Goal: Obtain resource: Download file/media

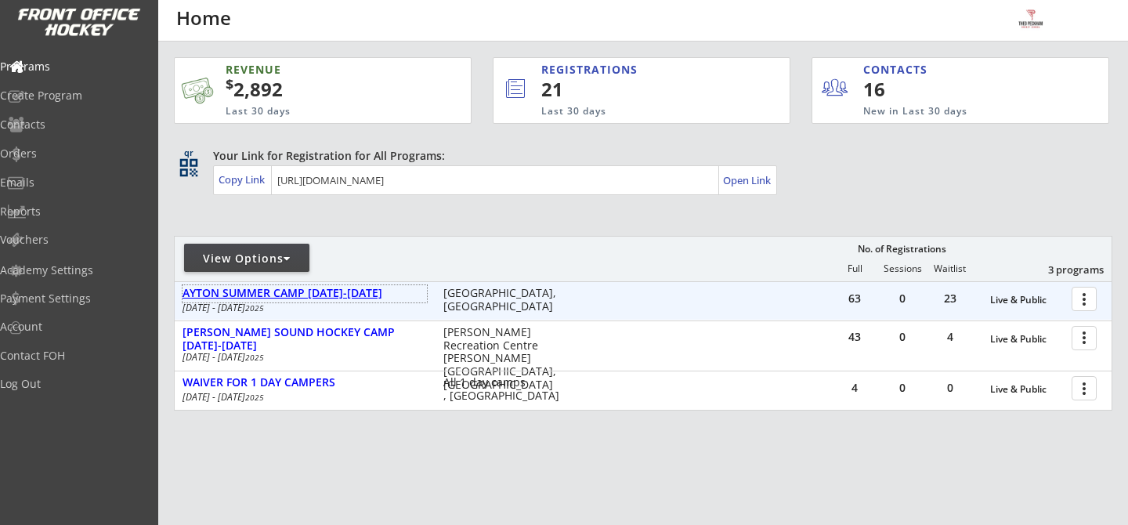
click at [325, 291] on div "AYTON SUMMER CAMP [DATE]-[DATE]" at bounding box center [304, 293] width 244 height 13
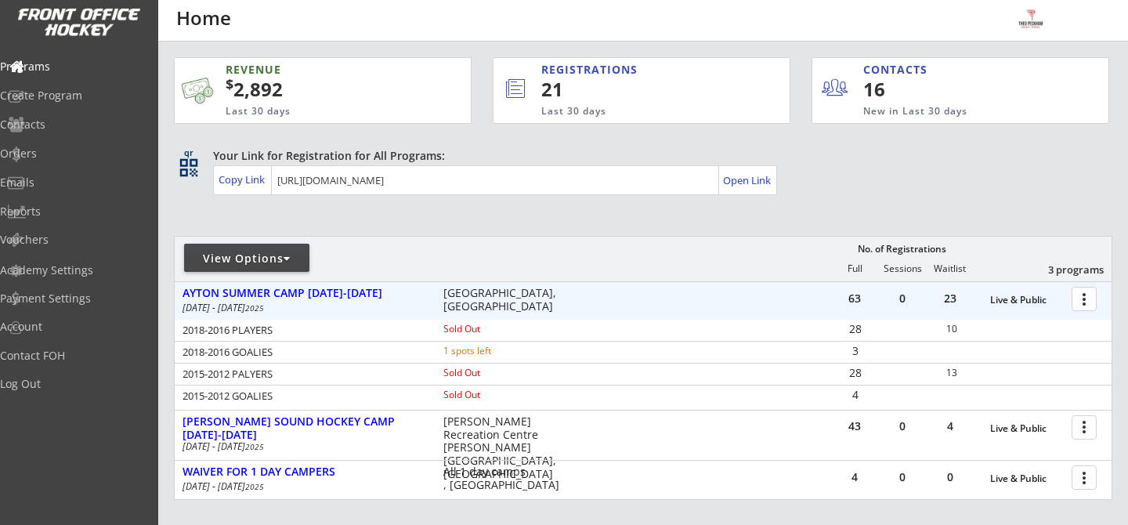
click at [1082, 303] on div at bounding box center [1086, 297] width 27 height 27
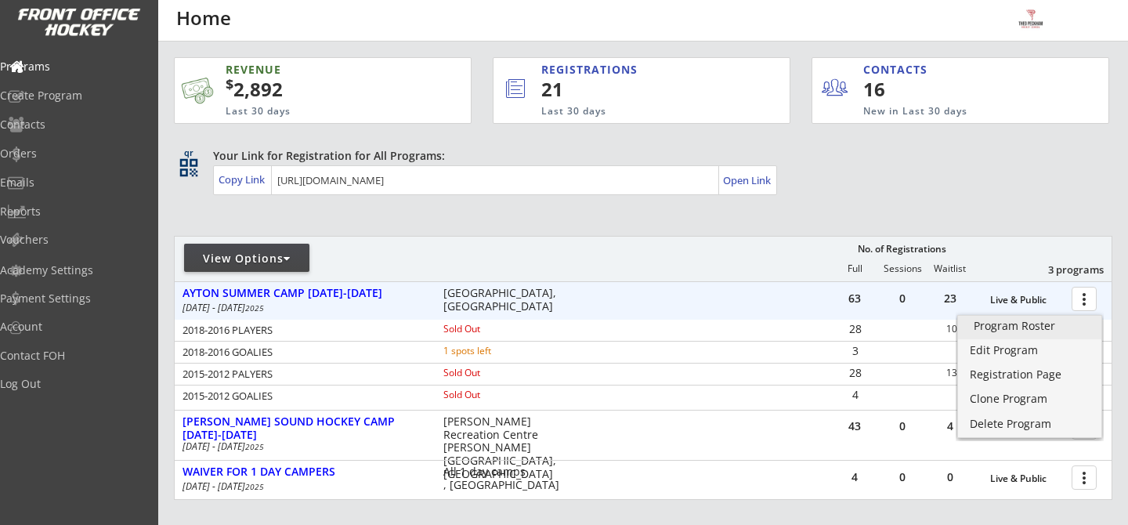
click at [1078, 324] on div "Program Roster" at bounding box center [1029, 325] width 112 height 11
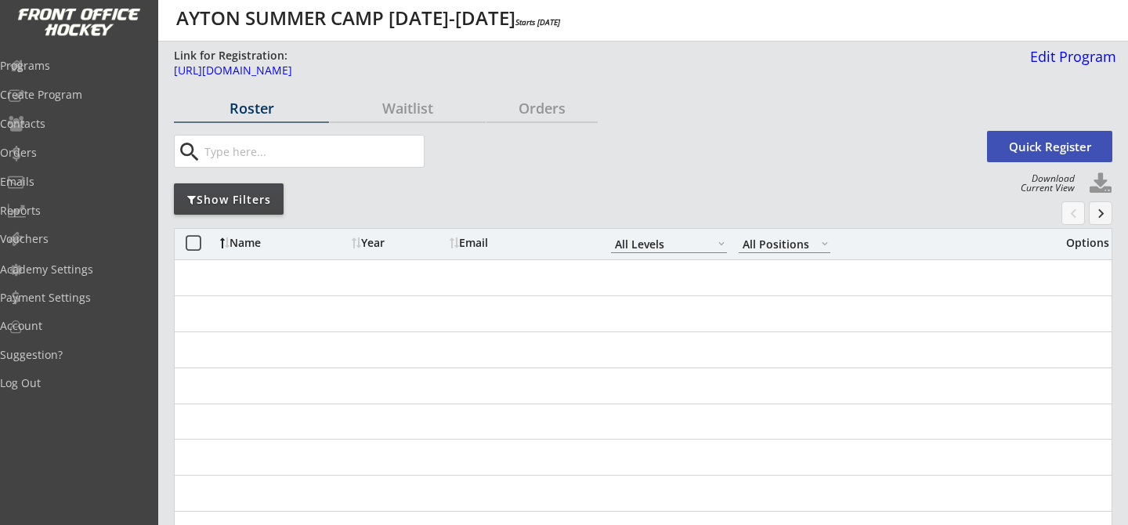
select select ""All Levels""
select select ""All Positions""
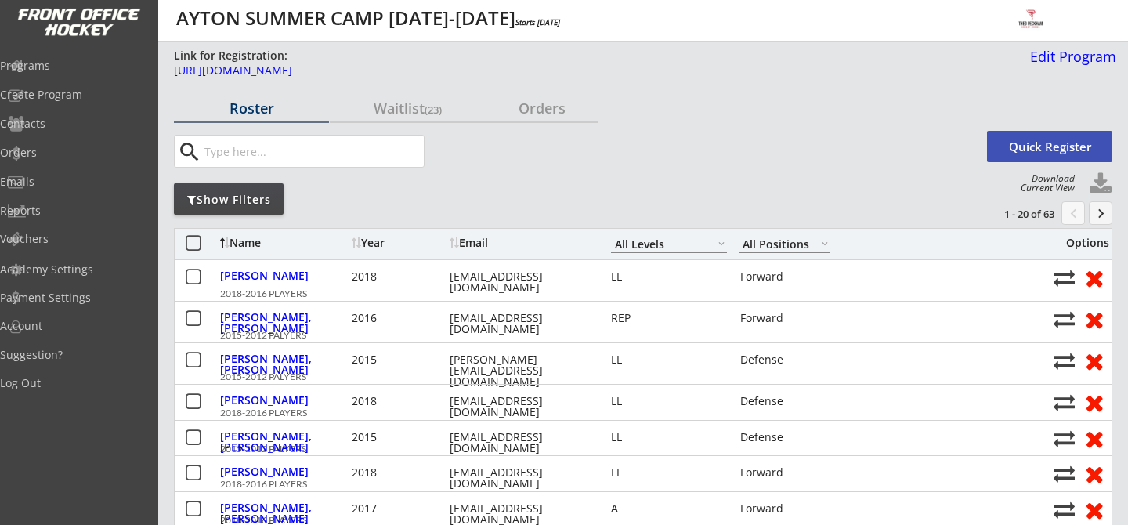
click at [261, 195] on div "Show Filters" at bounding box center [229, 200] width 110 height 16
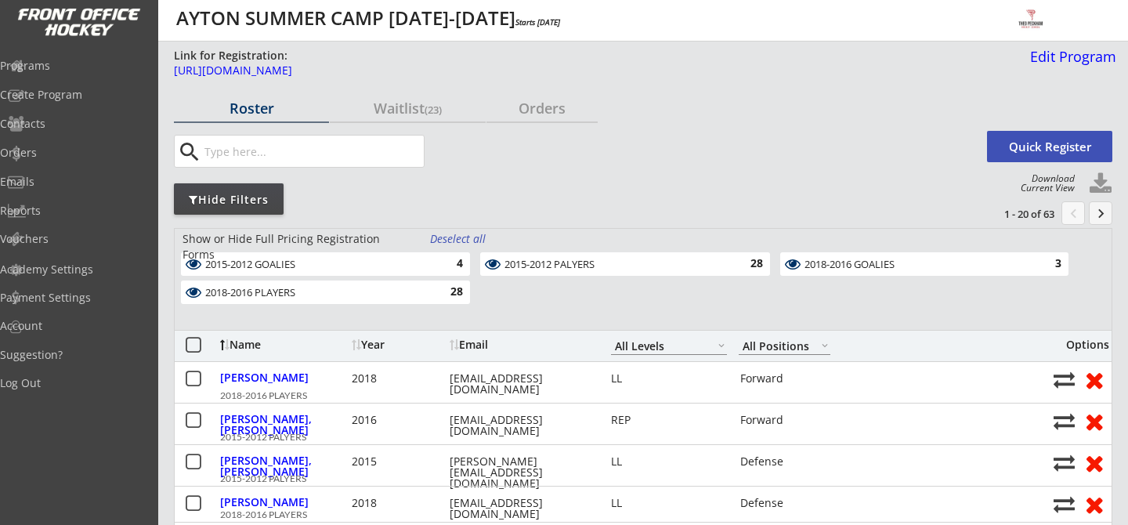
click at [829, 268] on div "2018-2016 GOALIES" at bounding box center [915, 264] width 222 height 13
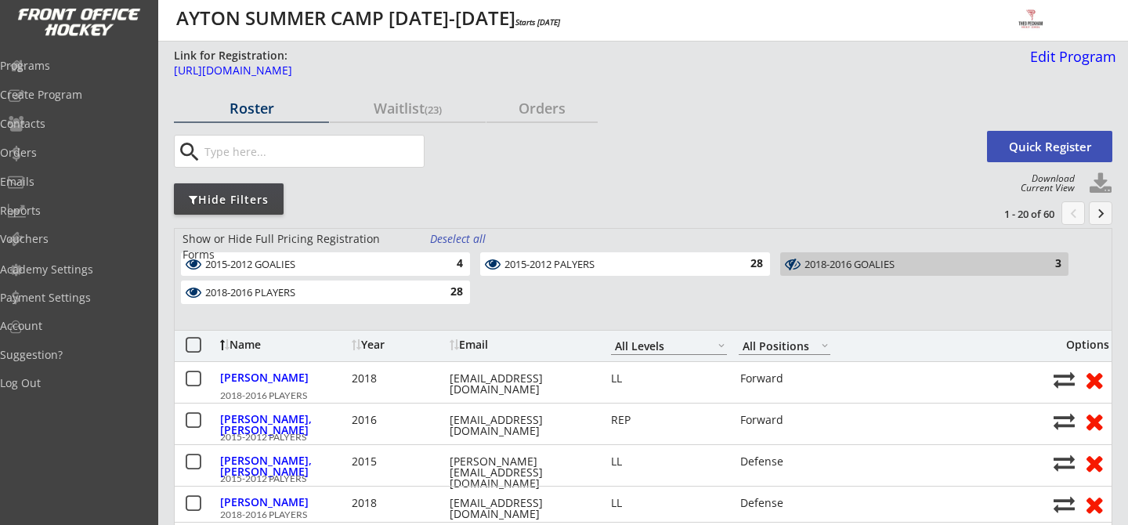
click at [417, 292] on div "2018-2016 PLAYERS" at bounding box center [316, 293] width 222 height 13
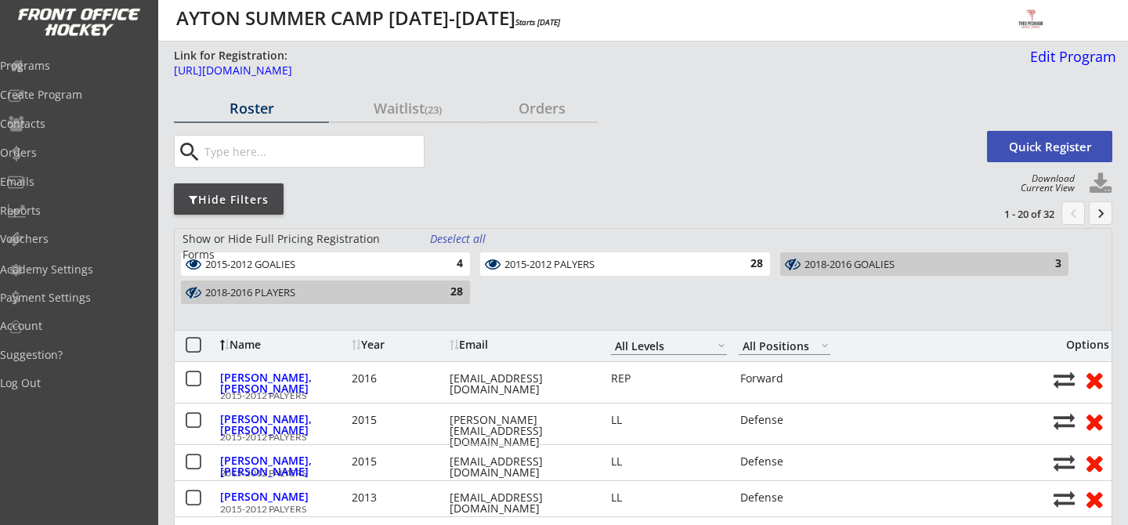
click at [338, 267] on div "2015-2012 GOALIES" at bounding box center [316, 264] width 222 height 13
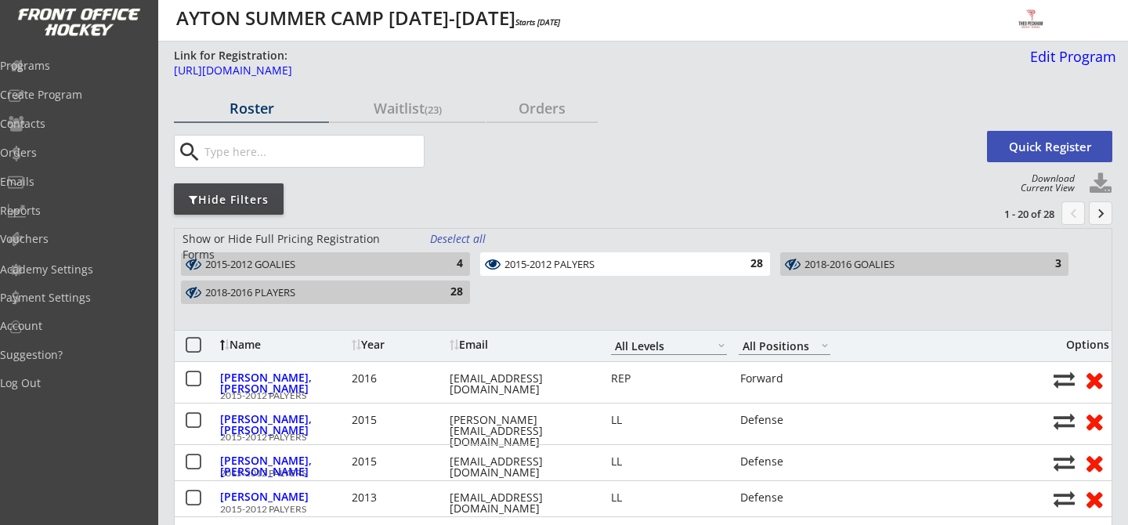
click at [1095, 175] on button at bounding box center [1100, 183] width 23 height 23
select select ""Player Info""
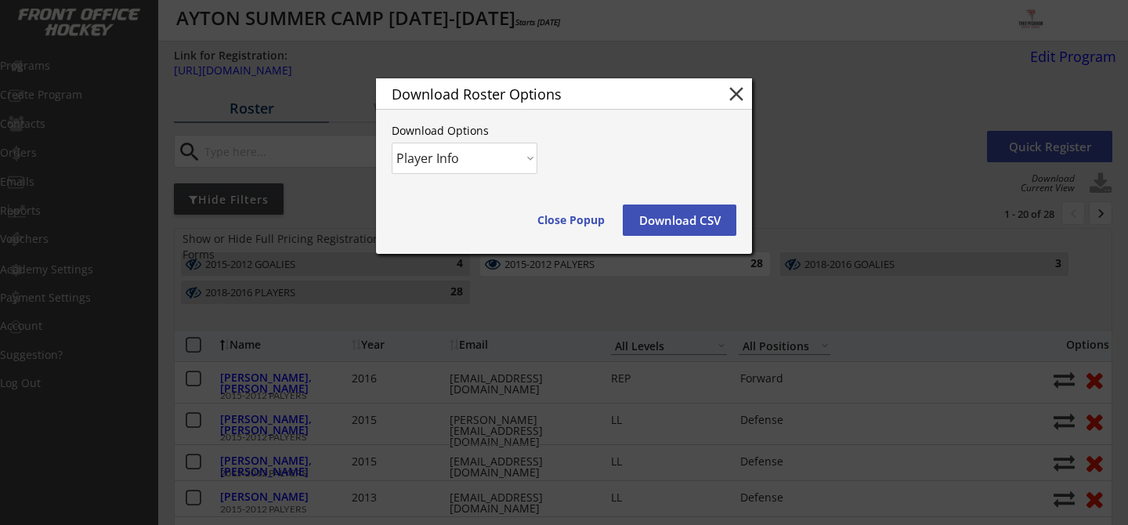
click at [713, 224] on button "Download CSV" at bounding box center [680, 219] width 114 height 31
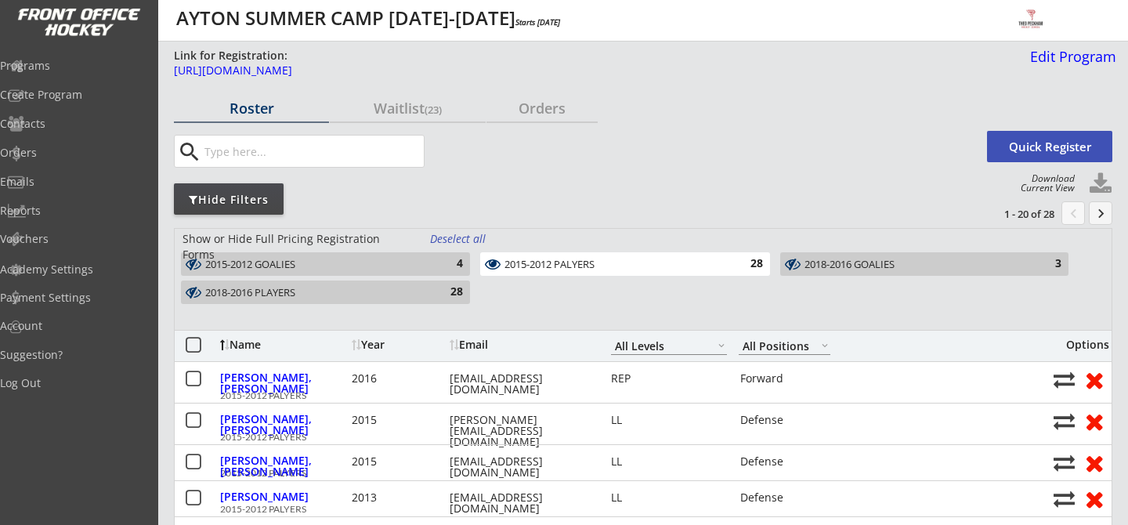
click at [441, 258] on div "4" at bounding box center [447, 264] width 31 height 16
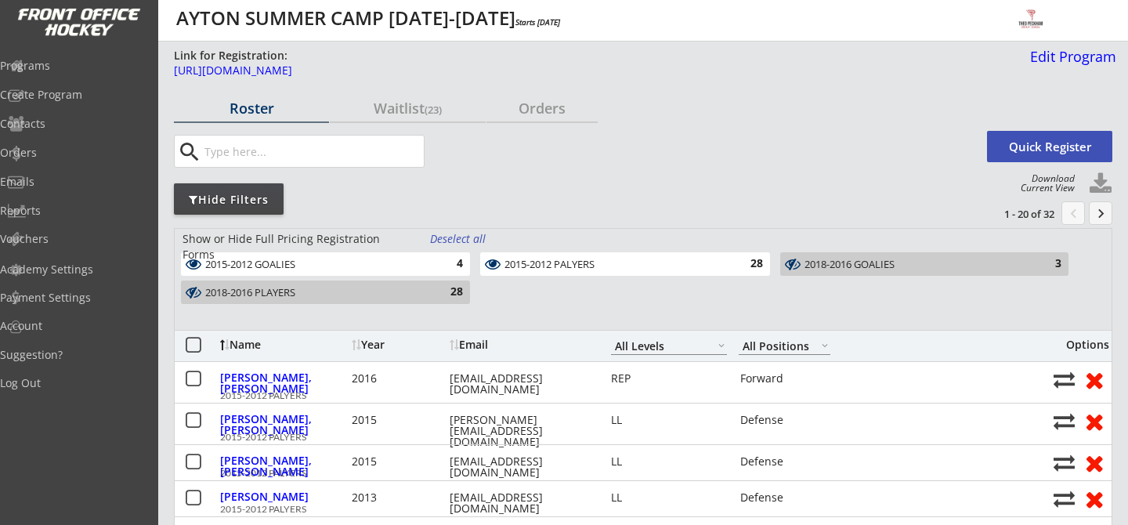
click at [446, 295] on div "28" at bounding box center [447, 292] width 31 height 16
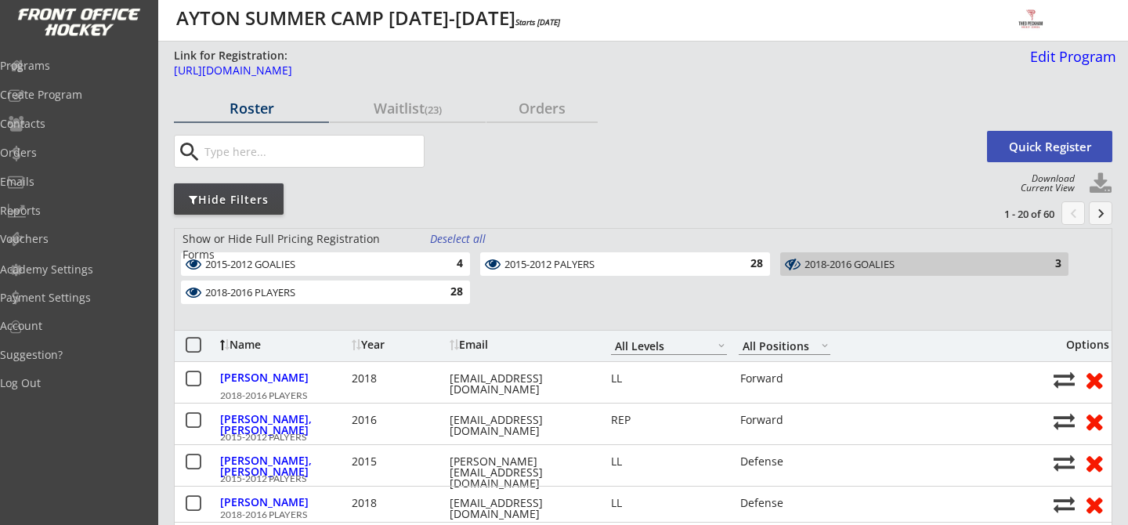
click at [862, 255] on div "2018-2016 GOALIES 3" at bounding box center [924, 263] width 288 height 23
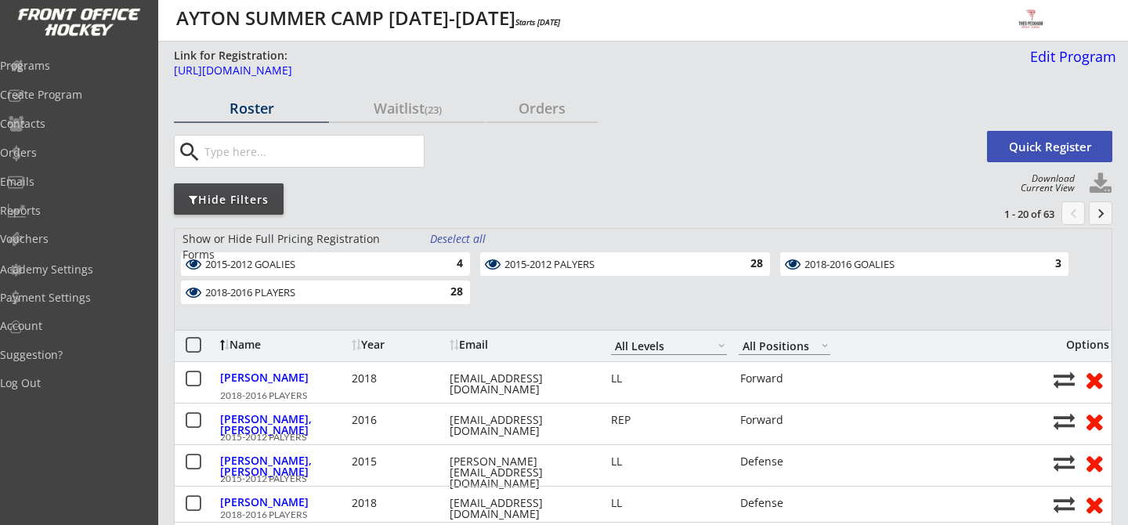
click at [667, 265] on div "2015-2012 PALYERS" at bounding box center [615, 264] width 222 height 13
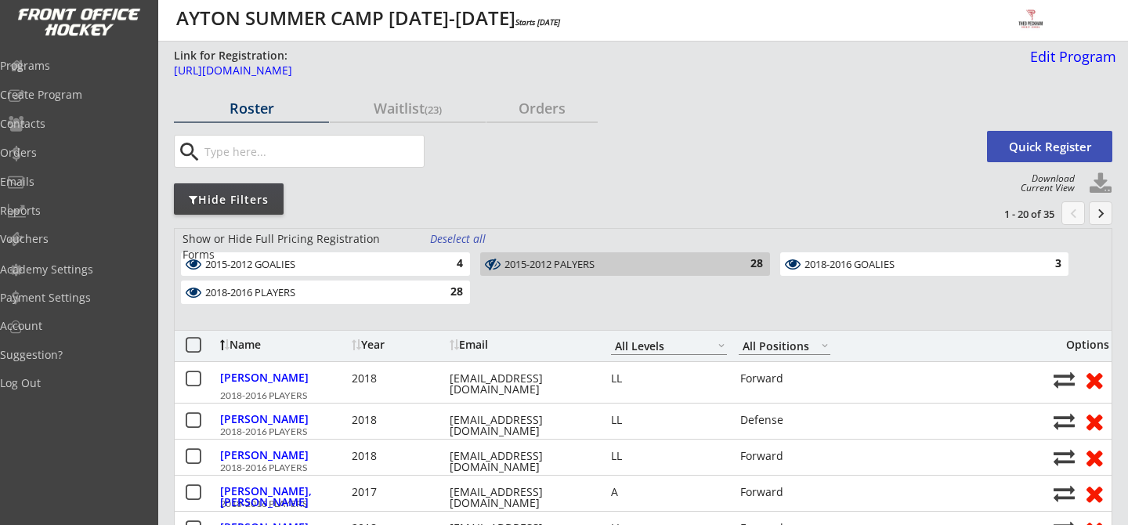
click at [439, 261] on div "4" at bounding box center [447, 264] width 31 height 16
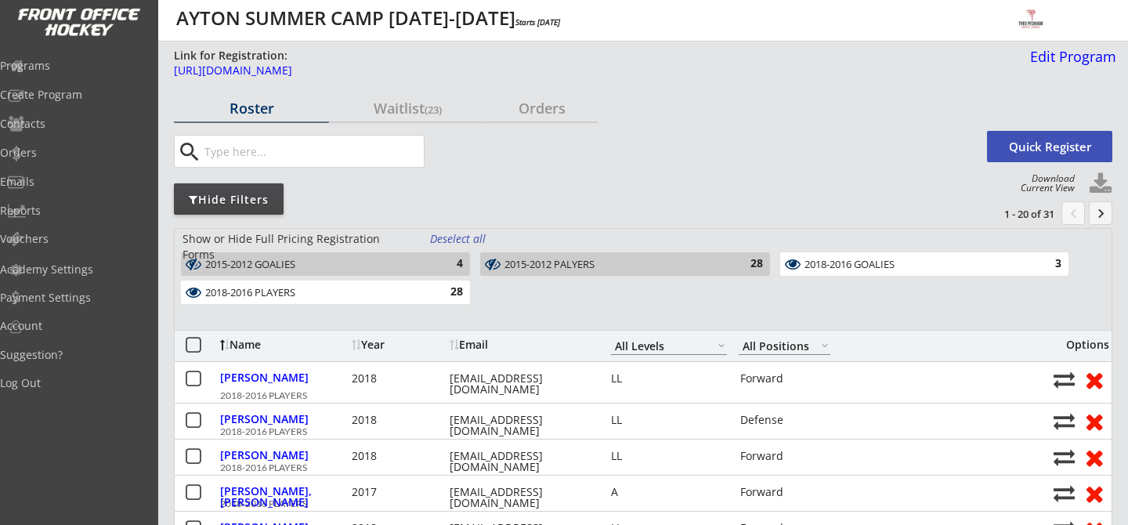
click at [800, 267] on button at bounding box center [792, 264] width 19 height 16
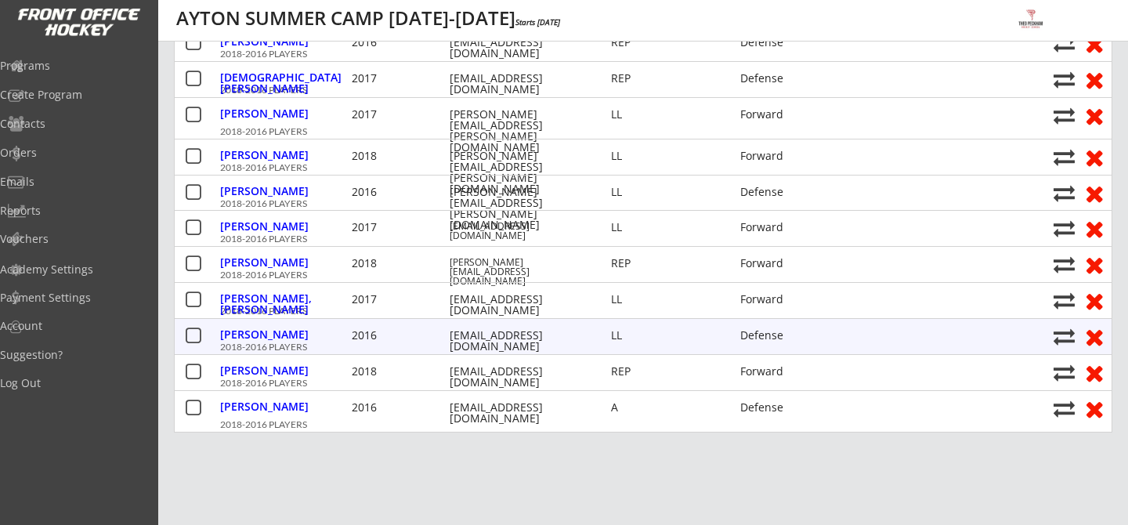
scroll to position [677, 0]
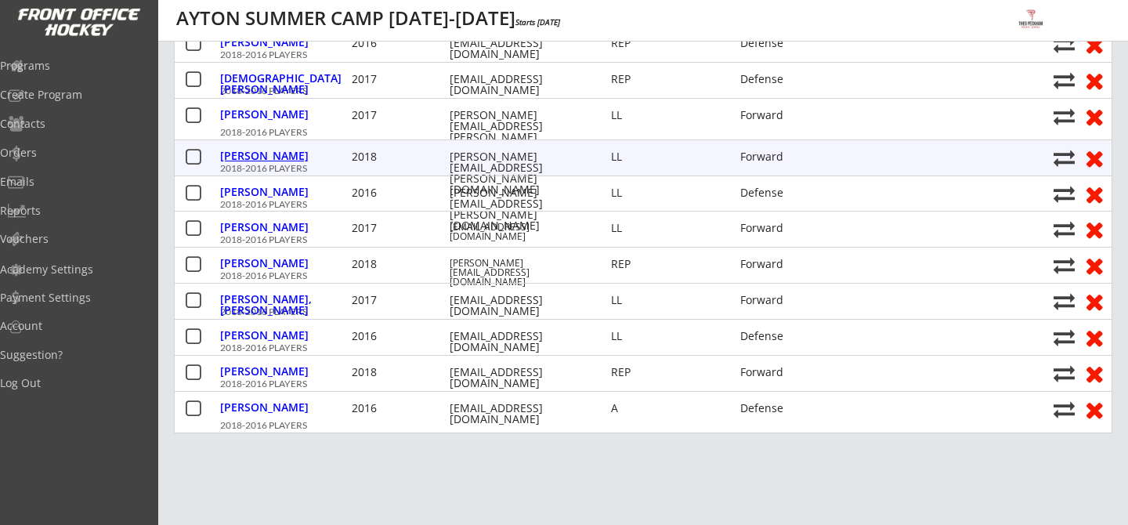
click at [287, 159] on div "[PERSON_NAME]" at bounding box center [284, 155] width 128 height 11
select select ""Forward""
select select ""LL""
select select ""YOUTH S""
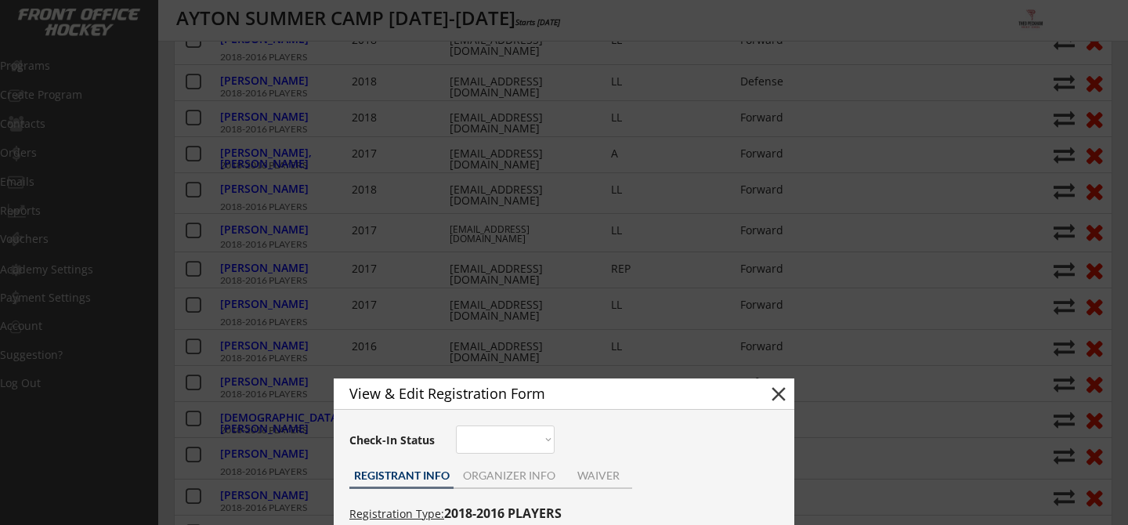
scroll to position [277, 0]
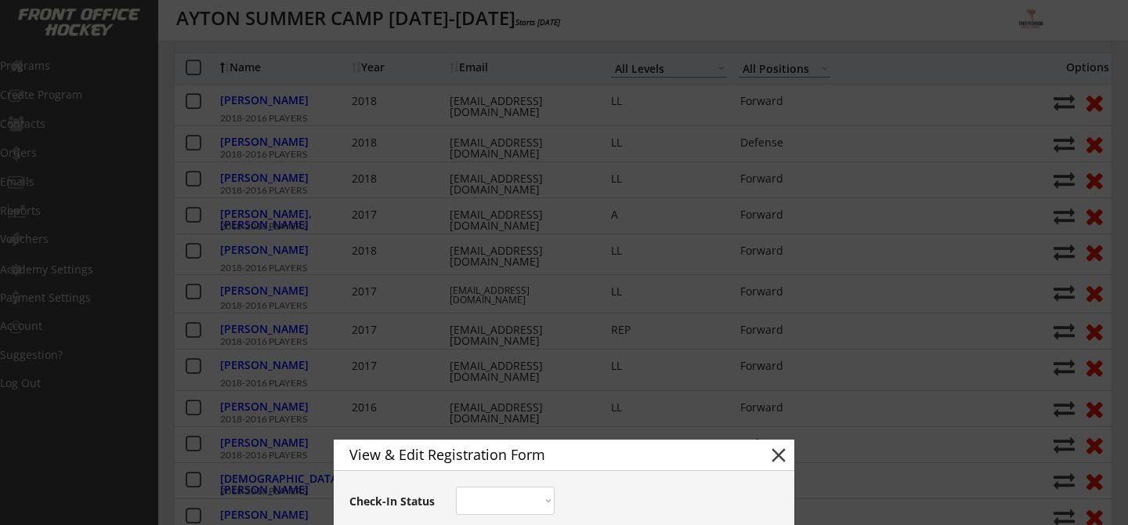
click at [786, 460] on button "close" at bounding box center [778, 454] width 23 height 23
select select ""PLACEHOLDER_1427118222253""
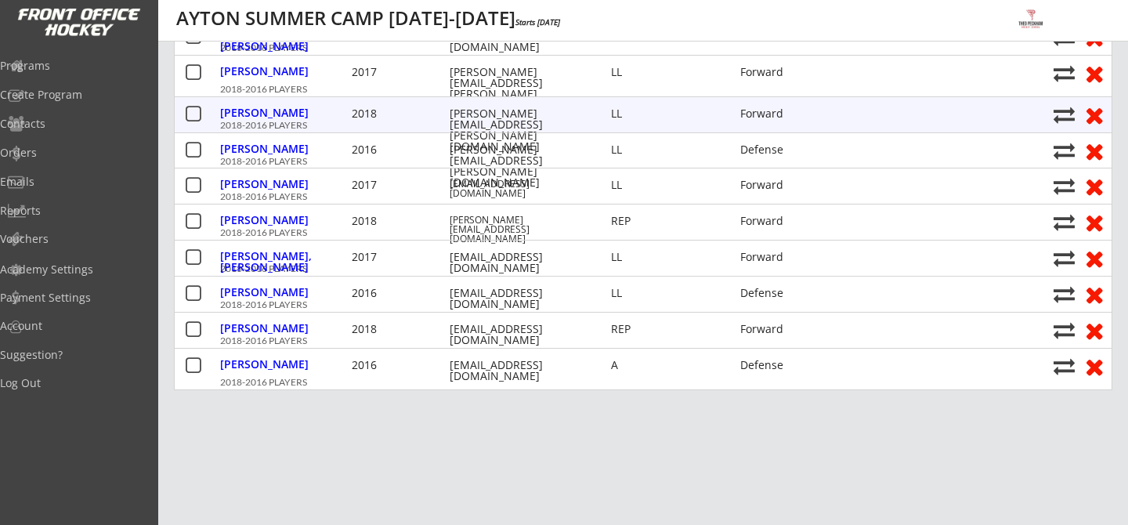
scroll to position [725, 0]
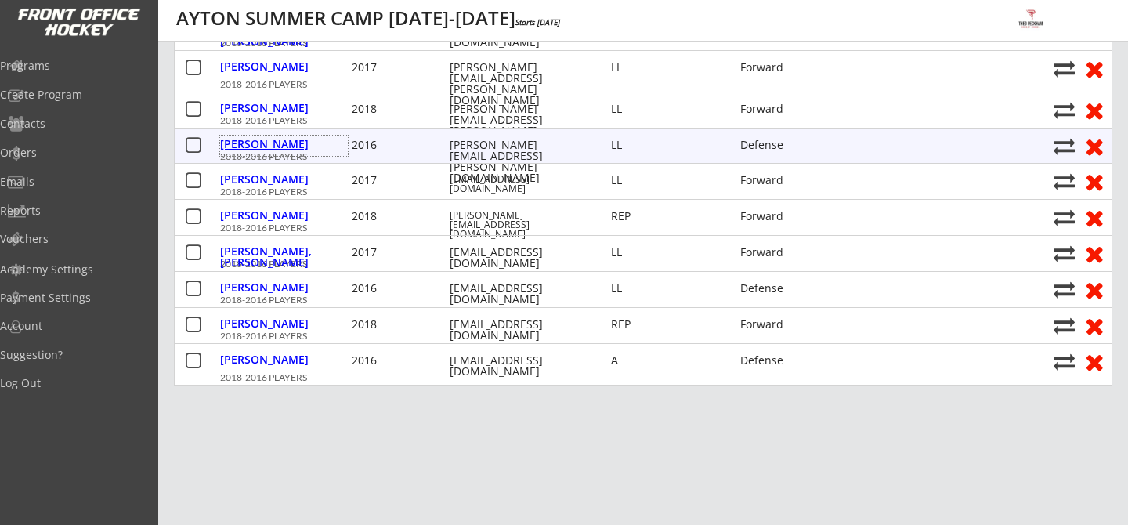
click at [264, 142] on div "[PERSON_NAME]" at bounding box center [284, 144] width 128 height 11
type input "[PERSON_NAME]"
type input "[DATE]"
type input "[STREET_ADDRESS]"
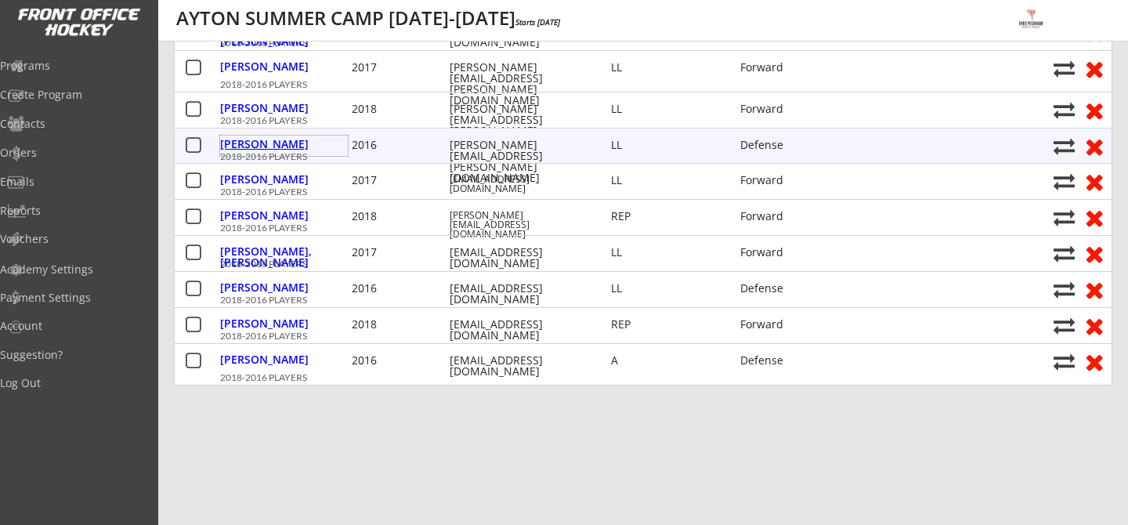
select select ""Defense""
select select ""LL""
select select ""YOUTH M""
type input "[PERSON_NAME]"
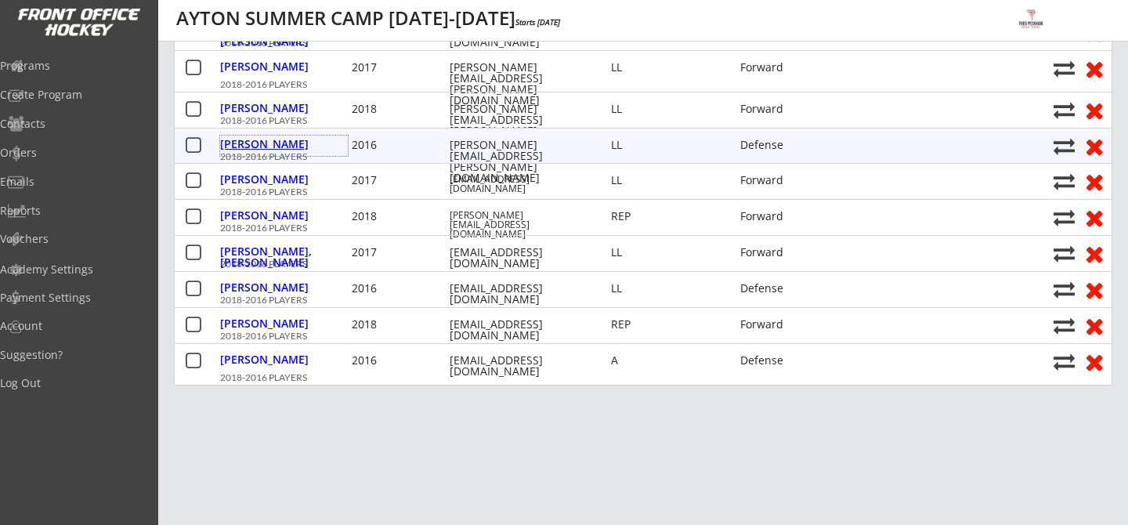
type input "[PHONE_NUMBER]"
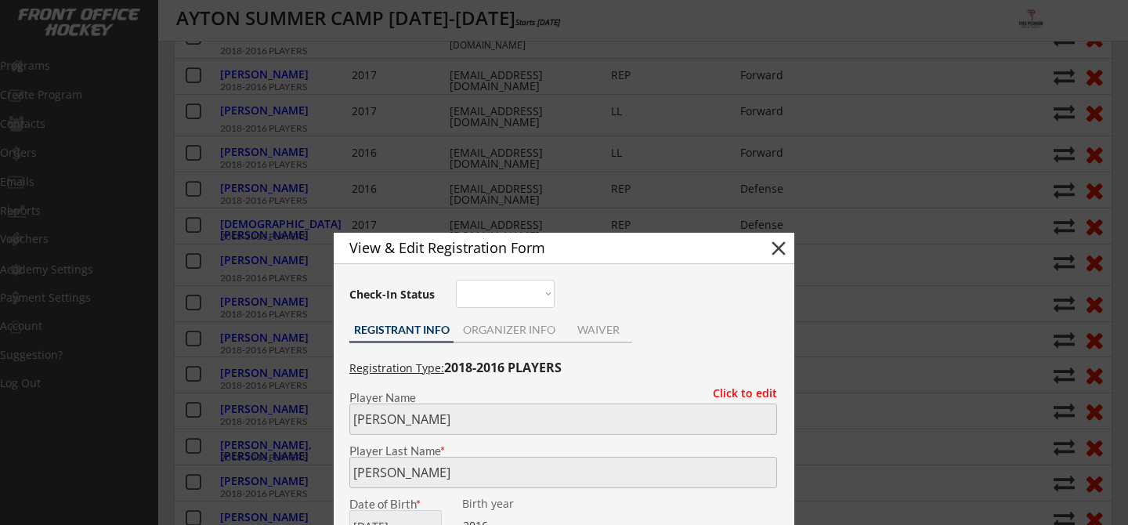
scroll to position [533, 0]
click at [778, 252] on button "close" at bounding box center [778, 247] width 23 height 23
select select ""PLACEHOLDER_1427118222253""
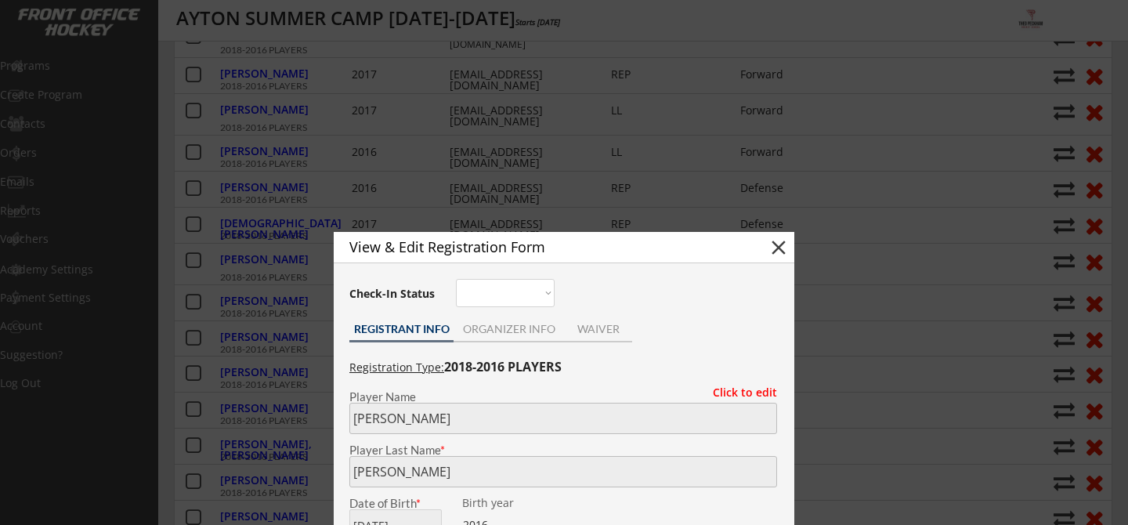
select select ""PLACEHOLDER_1427118222253""
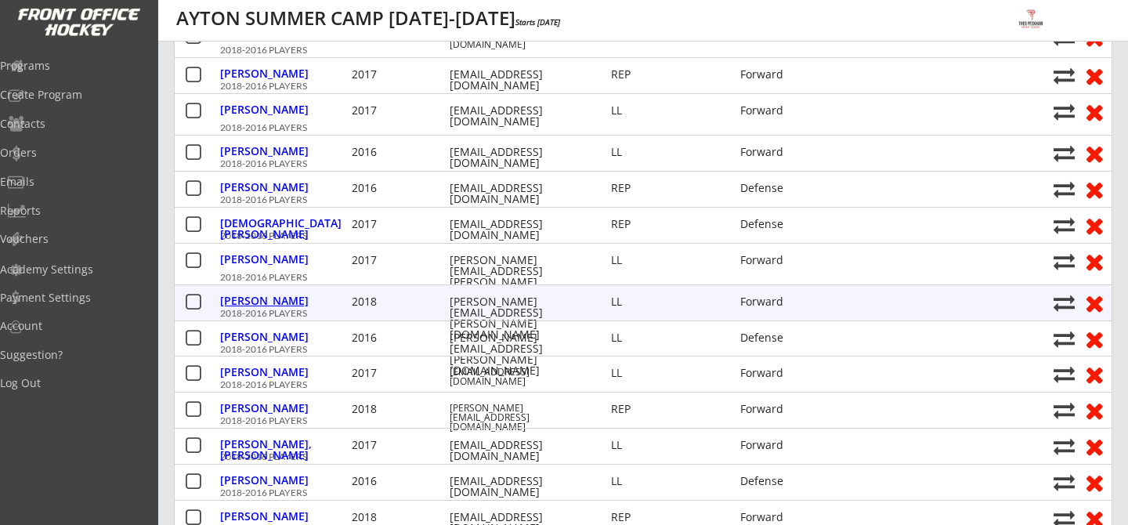
click at [269, 306] on div "[PERSON_NAME]" at bounding box center [284, 300] width 128 height 11
type input "[PERSON_NAME]"
type input "[DATE]"
type input "[STREET_ADDRESS]"
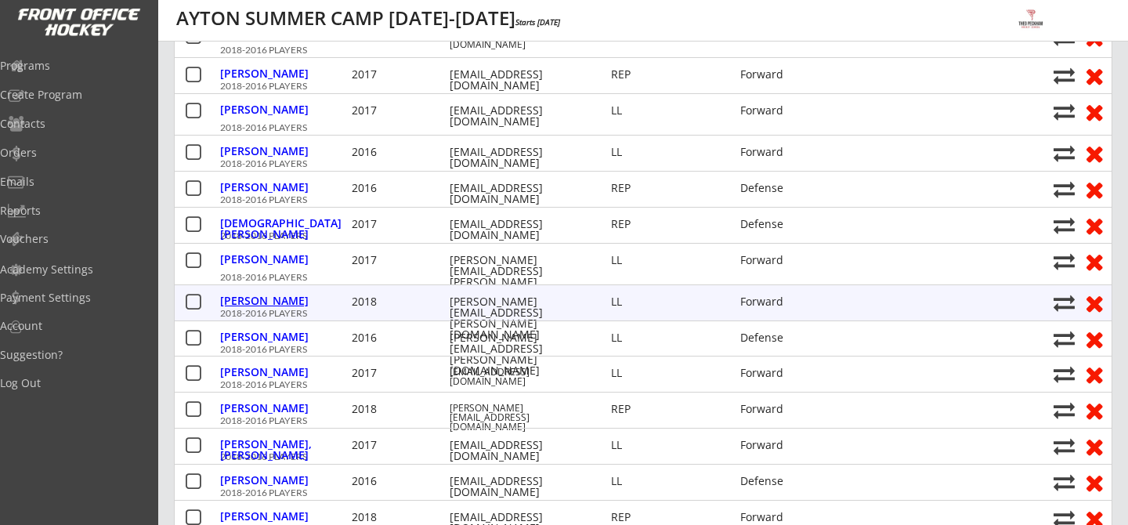
select select ""Forward""
select select ""LL""
select select ""YOUTH S""
type input "[PERSON_NAME]"
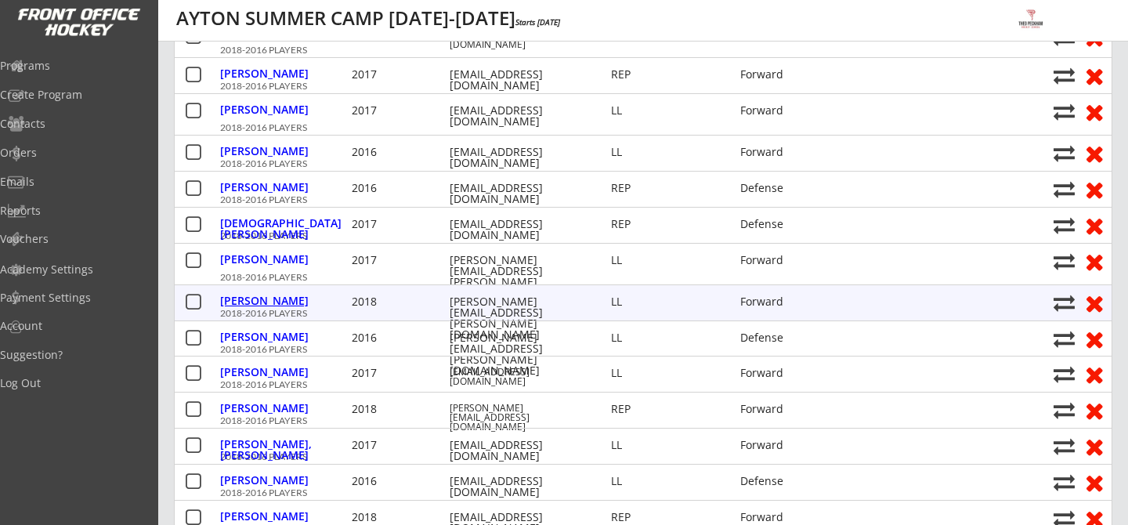
type input "[PHONE_NUMBER]"
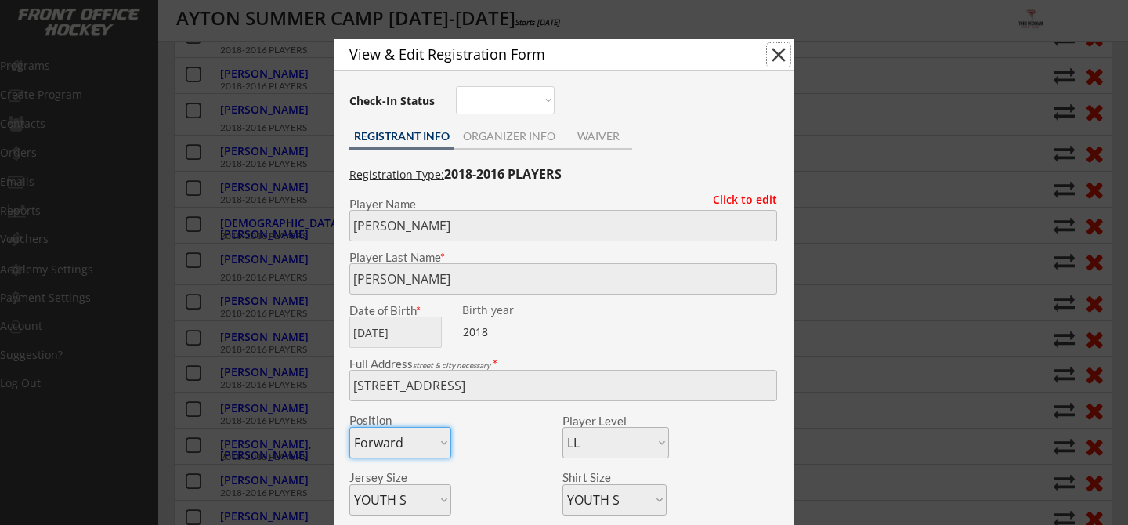
click at [778, 63] on button "close" at bounding box center [778, 54] width 23 height 23
select select ""PLACEHOLDER_1427118222253""
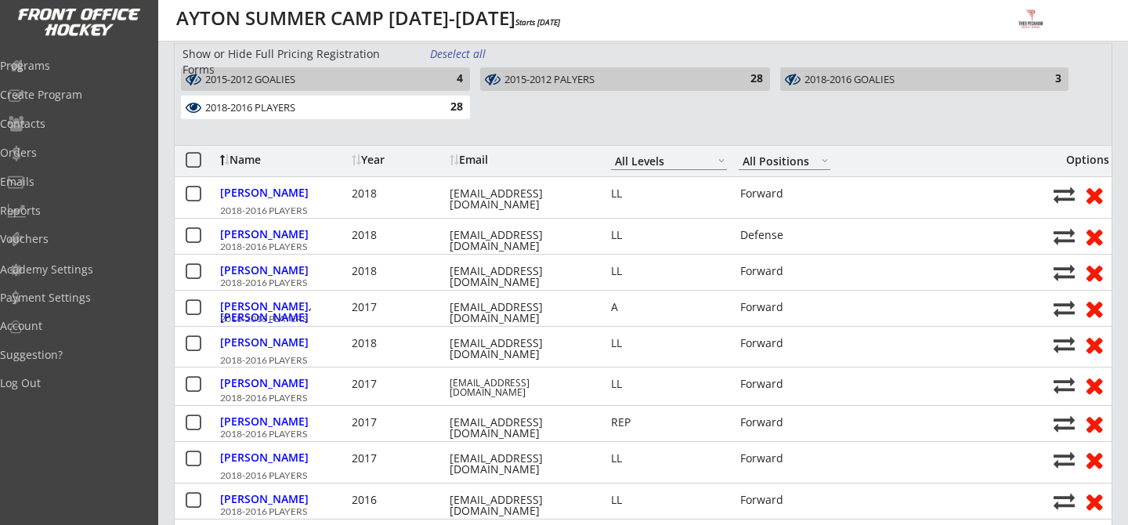
scroll to position [47, 0]
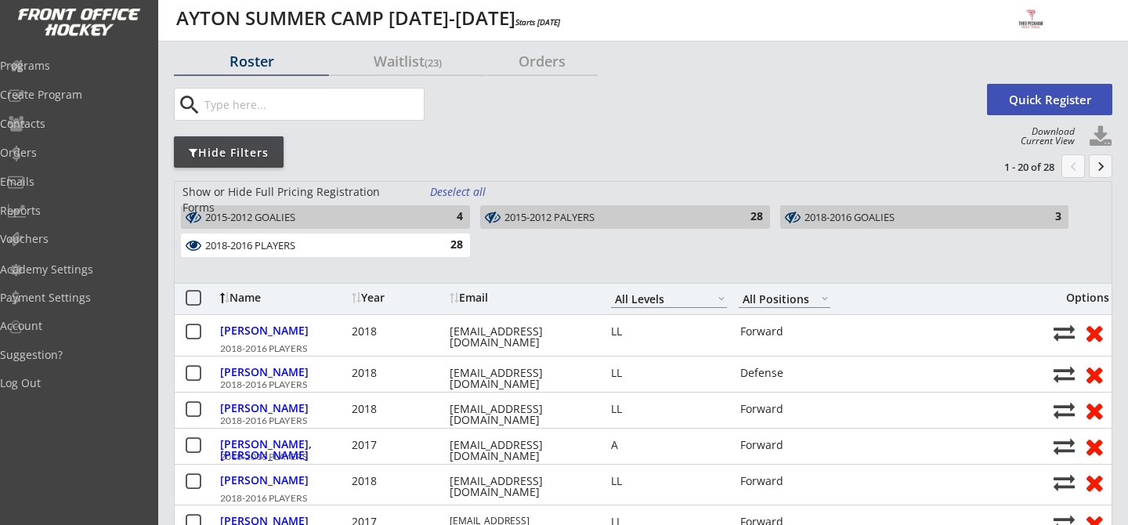
click at [1107, 167] on button "keyboard_arrow_right" at bounding box center [1100, 165] width 23 height 23
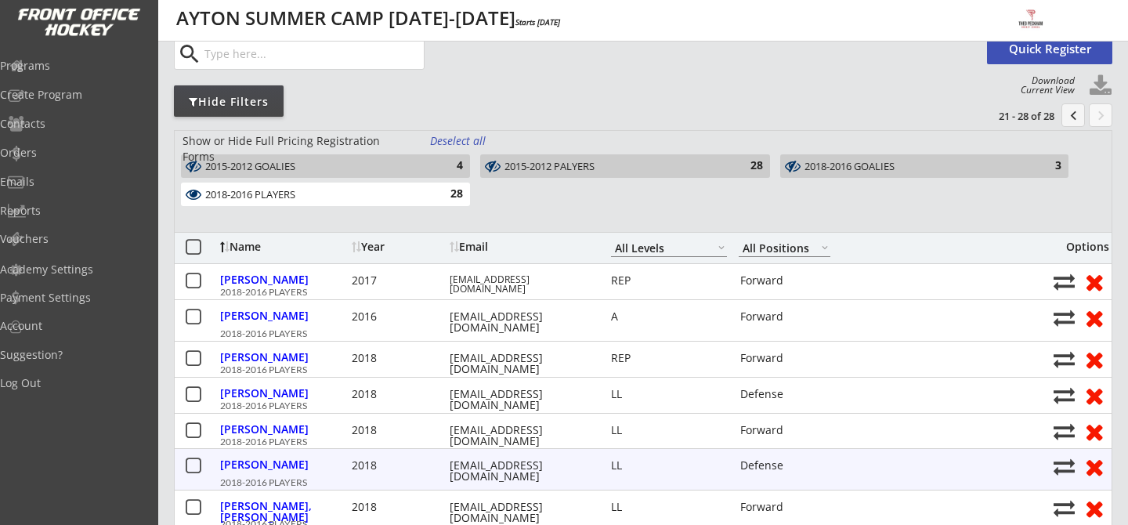
scroll to position [94, 0]
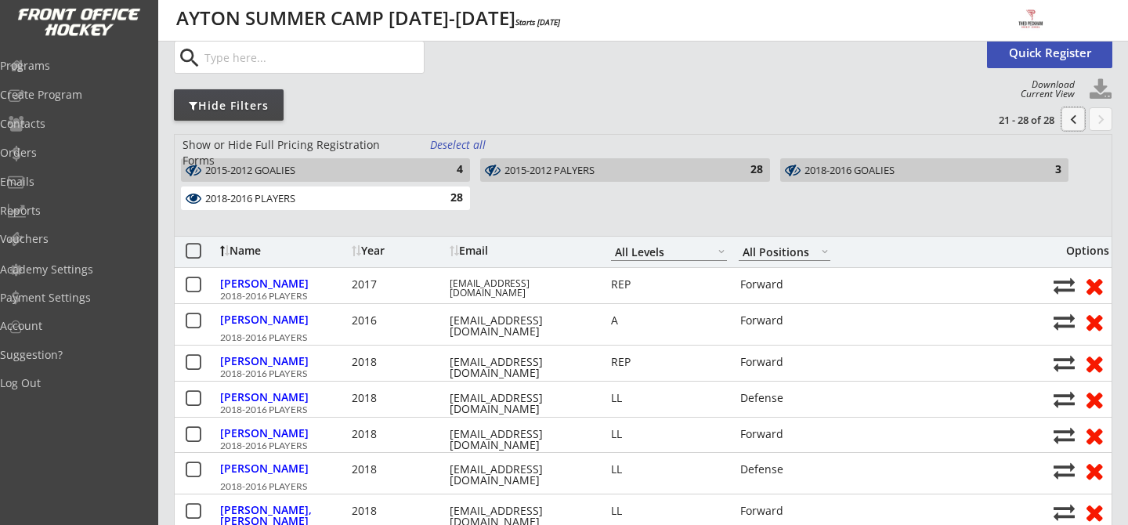
click at [1067, 122] on button "chevron_left" at bounding box center [1072, 118] width 23 height 23
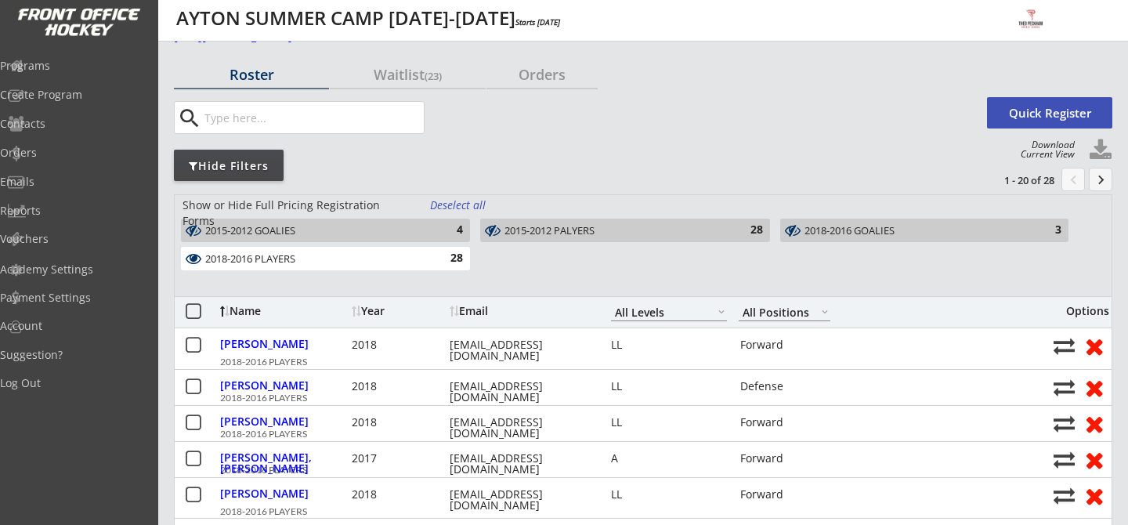
scroll to position [0, 0]
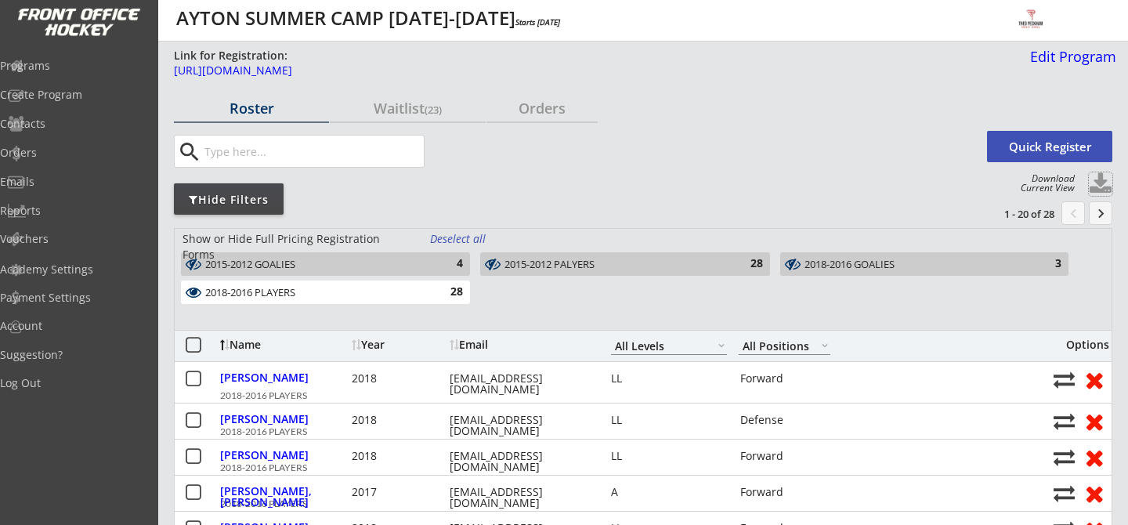
click at [1099, 187] on button at bounding box center [1100, 183] width 23 height 23
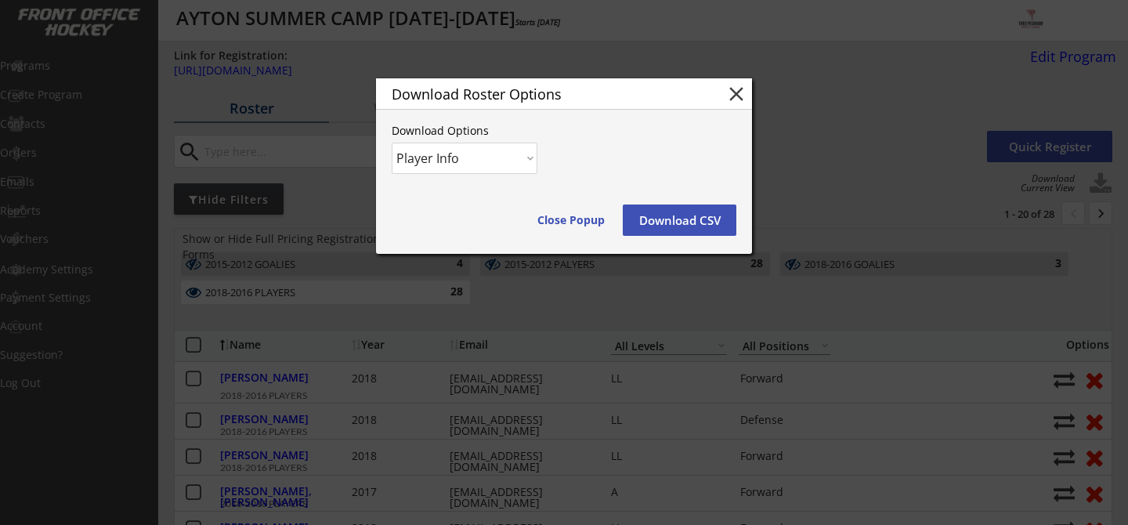
click at [701, 224] on button "Download CSV" at bounding box center [680, 219] width 114 height 31
